Goal: Find specific page/section: Find specific page/section

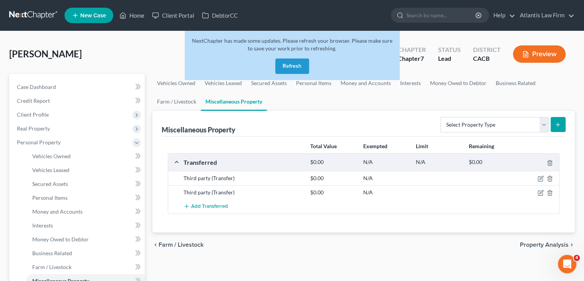
drag, startPoint x: 0, startPoint y: 0, endPoint x: 292, endPoint y: 65, distance: 299.5
click at [292, 65] on button "Refresh" at bounding box center [293, 65] width 34 height 15
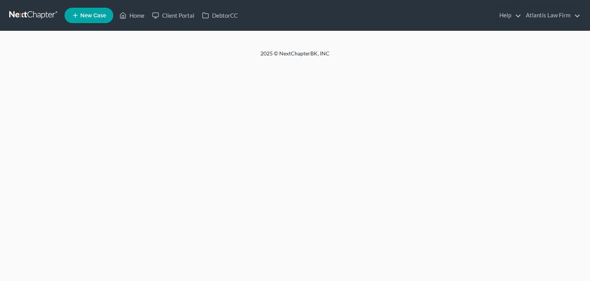
drag, startPoint x: 0, startPoint y: 0, endPoint x: 35, endPoint y: 14, distance: 38.1
click at [35, 14] on link at bounding box center [33, 15] width 49 height 14
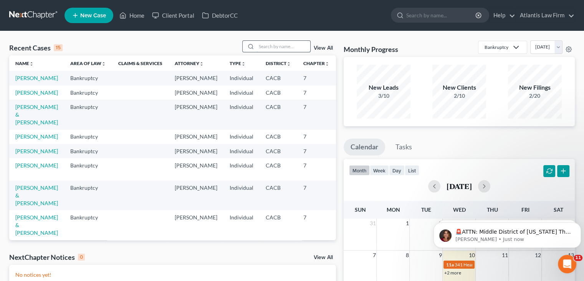
click at [290, 47] on input "search" at bounding box center [284, 46] width 54 height 11
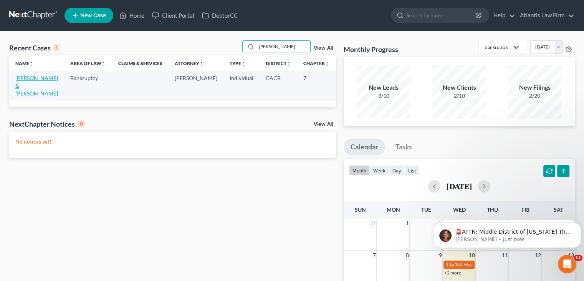
type input "[PERSON_NAME]"
click at [30, 86] on link "[PERSON_NAME] & [PERSON_NAME]" at bounding box center [36, 86] width 43 height 22
